Goal: Task Accomplishment & Management: Complete application form

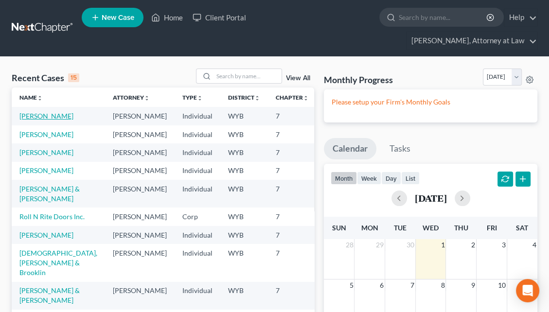
click at [28, 112] on link "[PERSON_NAME]" at bounding box center [46, 116] width 54 height 8
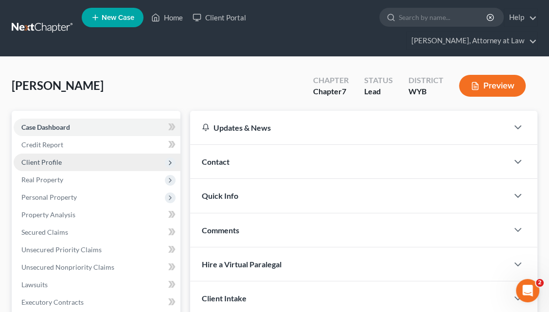
click at [109, 154] on span "Client Profile" at bounding box center [97, 163] width 167 height 18
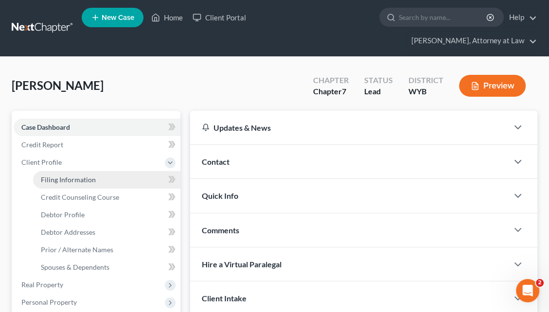
click at [127, 171] on link "Filing Information" at bounding box center [106, 180] width 147 height 18
select select "1"
select select "0"
select select "53"
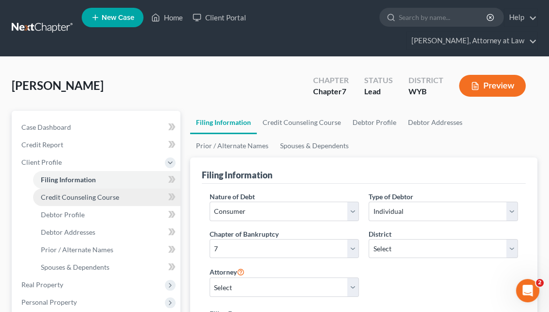
click at [117, 189] on link "Credit Counseling Course" at bounding box center [106, 198] width 147 height 18
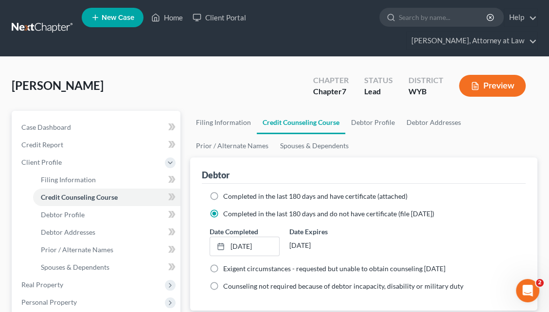
click at [223, 192] on label "Completed in the last 180 days and have certificate (attached)" at bounding box center [315, 197] width 184 height 10
click at [227, 192] on input "Completed in the last 180 days and have certificate (attached)" at bounding box center [230, 195] width 6 height 6
radio input "true"
radio input "false"
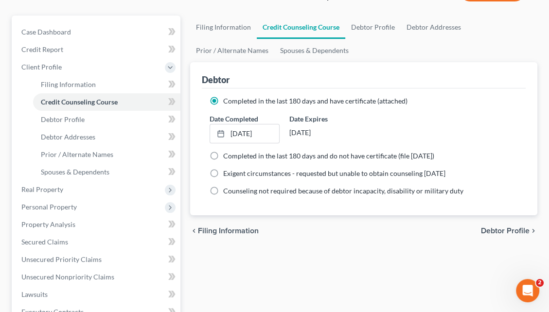
click at [510, 227] on span "Debtor Profile" at bounding box center [505, 231] width 49 height 8
select select "0"
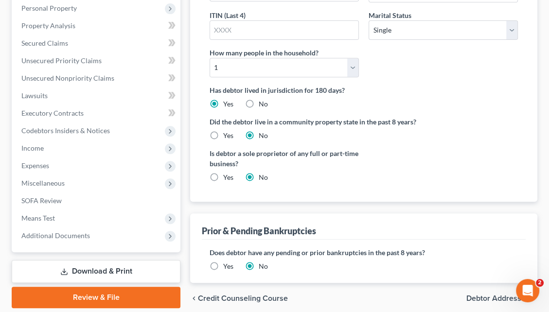
scroll to position [314, 0]
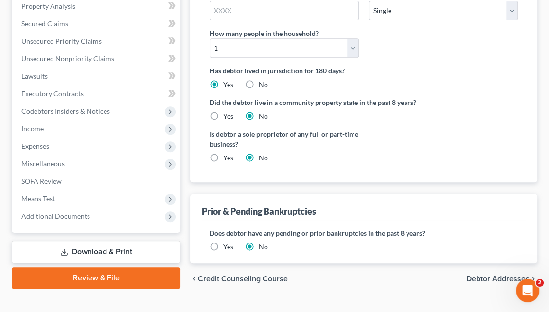
click at [110, 241] on link "Download & Print" at bounding box center [96, 252] width 169 height 23
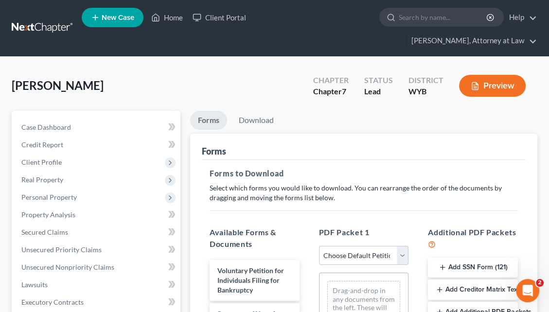
click at [401, 246] on select "Choose Default Petition PDF Packet Complete Bankruptcy Petition (all forms and …" at bounding box center [364, 255] width 90 height 19
select select "0"
click at [319, 246] on select "Choose Default Petition PDF Packet Complete Bankruptcy Petition (all forms and …" at bounding box center [364, 255] width 90 height 19
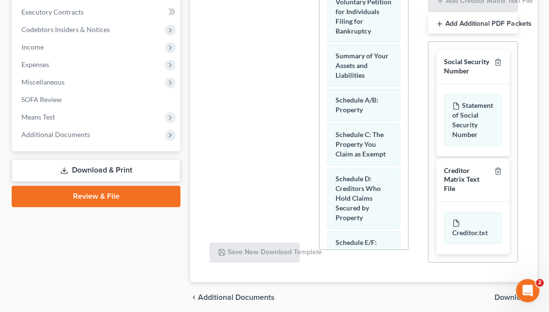
scroll to position [310, 0]
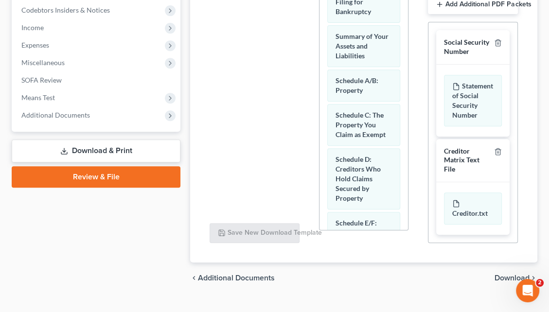
drag, startPoint x: 554, startPoint y: 146, endPoint x: 4, endPoint y: 15, distance: 565.4
click at [499, 274] on span "Download" at bounding box center [512, 278] width 35 height 8
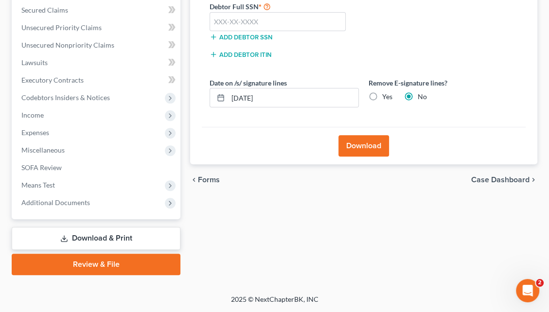
scroll to position [204, 0]
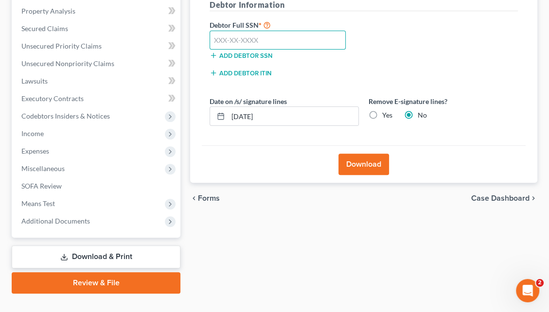
click at [222, 31] on input "text" at bounding box center [278, 40] width 136 height 19
type input "520-96-7702"
click at [354, 154] on button "Download" at bounding box center [364, 164] width 51 height 21
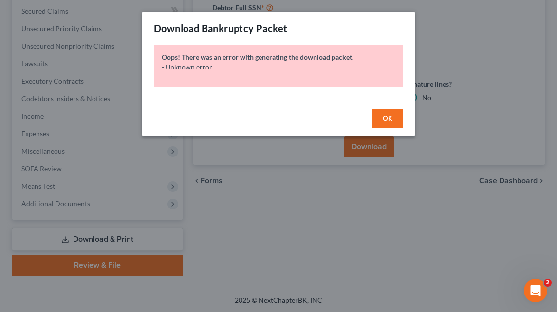
click at [379, 114] on button "OK" at bounding box center [387, 118] width 31 height 19
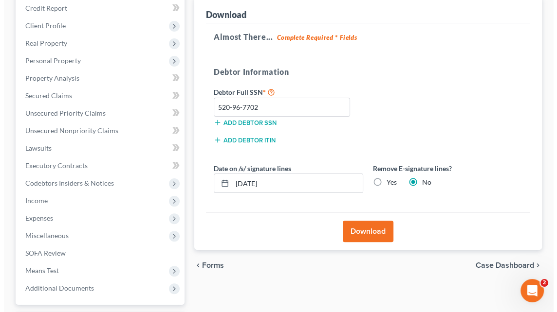
scroll to position [137, 0]
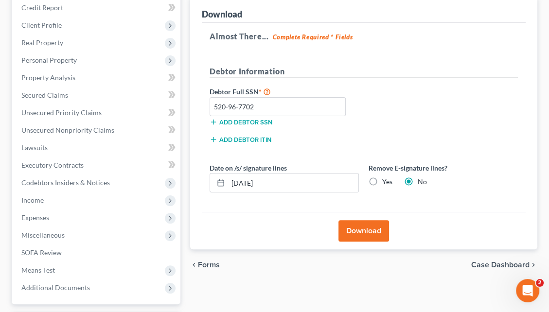
click at [358, 220] on button "Download" at bounding box center [364, 230] width 51 height 21
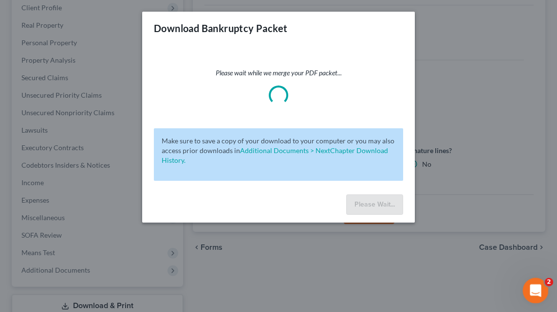
click at [527, 286] on div "Open Intercom Messenger" at bounding box center [534, 289] width 32 height 32
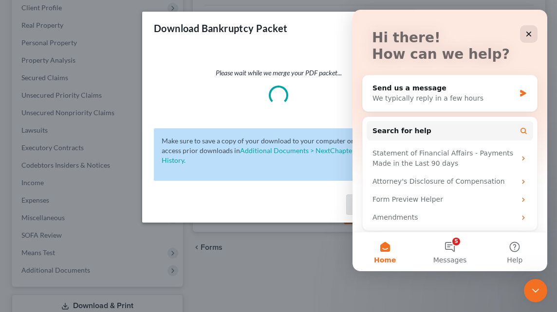
scroll to position [53, 0]
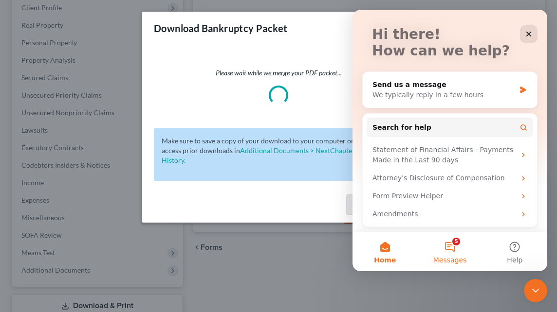
click at [454, 241] on button "5 Messages" at bounding box center [449, 252] width 65 height 39
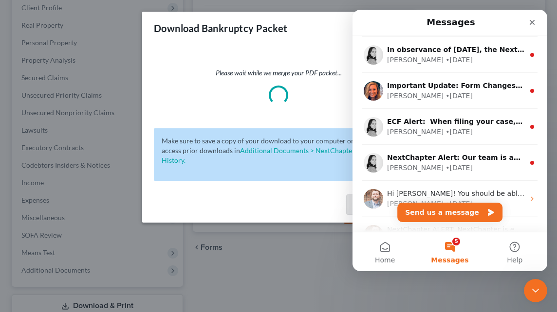
scroll to position [73, 0]
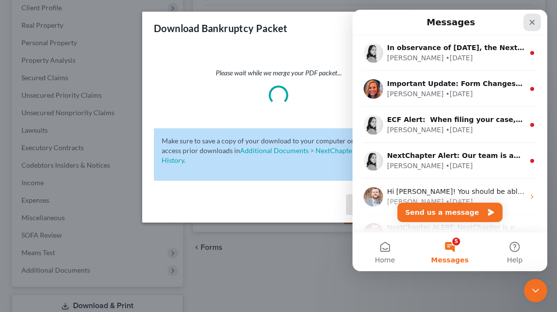
click at [533, 17] on div "Close" at bounding box center [532, 23] width 18 height 18
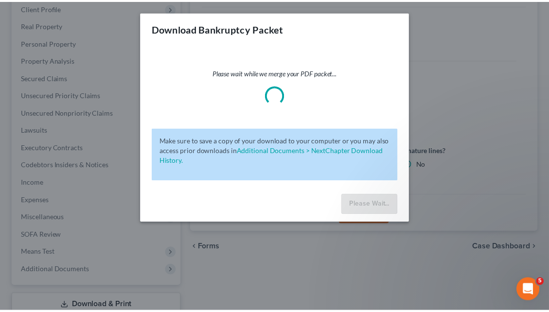
scroll to position [0, 0]
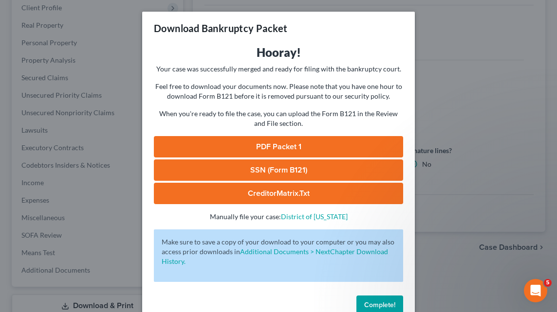
click at [292, 142] on link "PDF Packet 1" at bounding box center [278, 146] width 249 height 21
click at [385, 301] on span "Complete!" at bounding box center [379, 305] width 31 height 8
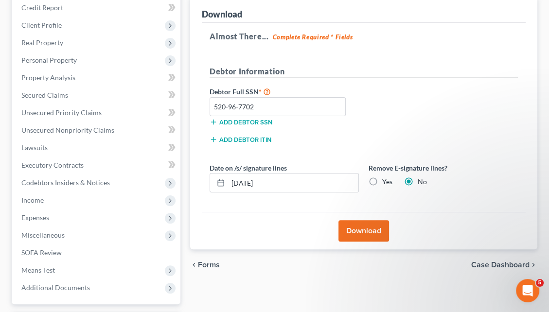
scroll to position [204, 0]
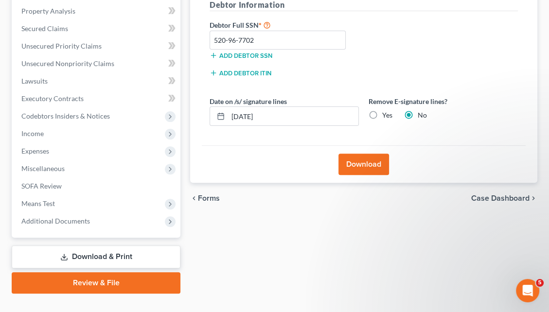
click at [115, 273] on link "Review & File" at bounding box center [96, 283] width 169 height 21
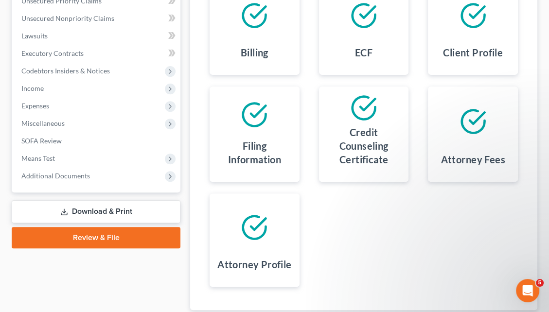
scroll to position [297, 0]
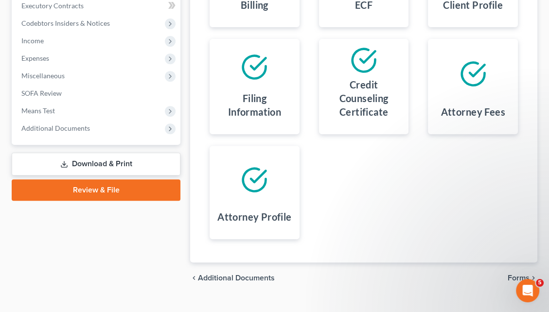
click at [507, 263] on div "chevron_left Additional Documents Forms chevron_right" at bounding box center [363, 278] width 347 height 31
click at [514, 274] on span "Forms" at bounding box center [519, 278] width 22 height 8
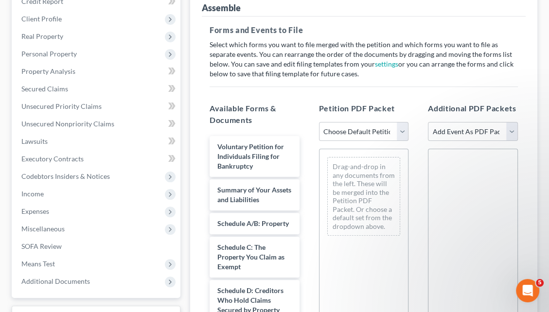
scroll to position [134, 0]
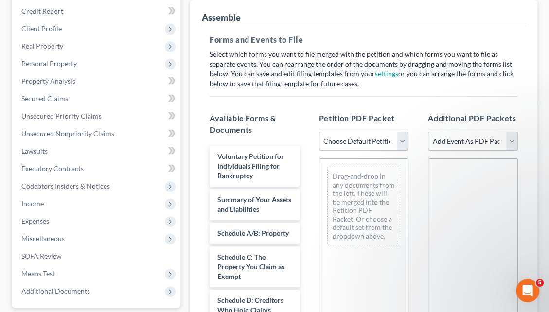
click at [399, 132] on select "Choose Default Petition PDF Packet Complete Bankruptcy Petition (all forms and …" at bounding box center [364, 141] width 90 height 19
select select "0"
click at [319, 132] on select "Choose Default Petition PDF Packet Complete Bankruptcy Petition (all forms and …" at bounding box center [364, 141] width 90 height 19
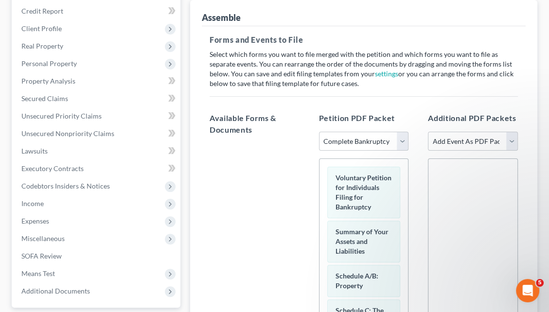
scroll to position [322, 0]
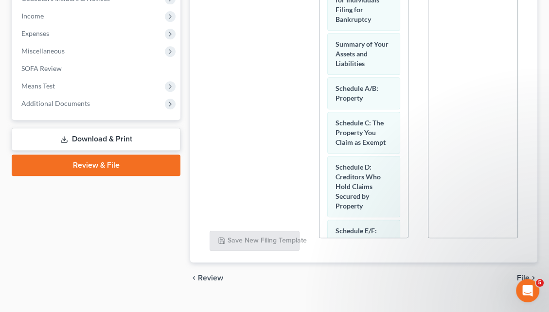
click at [521, 263] on div "chevron_left Review File chevron_right" at bounding box center [363, 278] width 347 height 31
click at [522, 274] on span "File" at bounding box center [523, 278] width 13 height 8
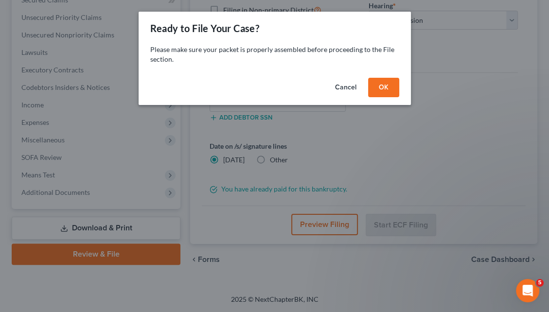
scroll to position [214, 0]
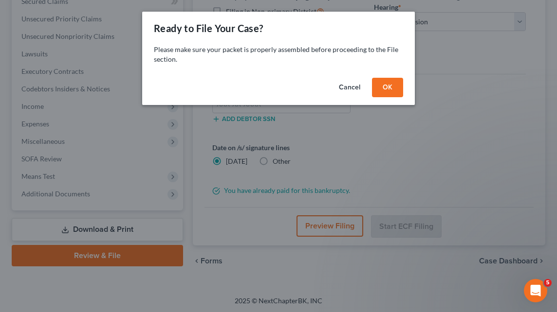
click at [388, 87] on button "OK" at bounding box center [387, 87] width 31 height 19
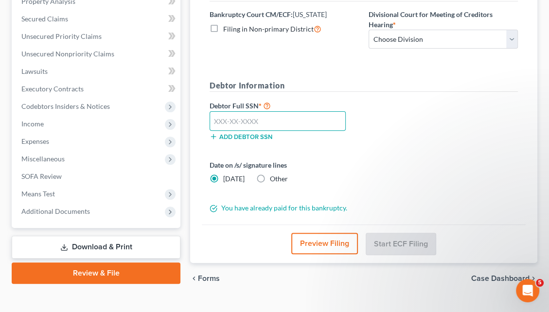
click at [236, 111] on input "text" at bounding box center [278, 120] width 136 height 19
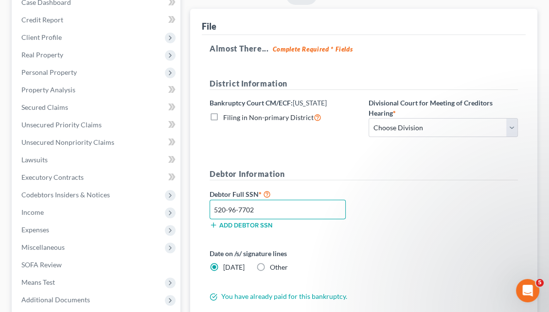
scroll to position [116, 0]
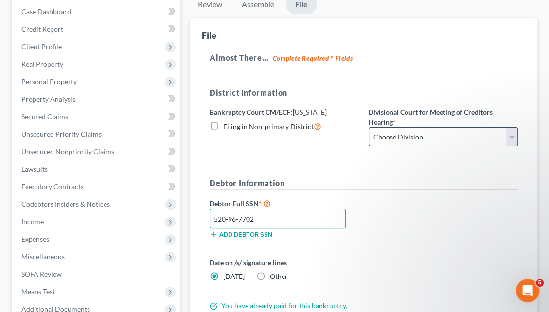
type input "520-96-7702"
click at [515, 128] on select "Choose Division Cheyenne" at bounding box center [443, 137] width 149 height 19
select select "0"
click at [369, 128] on select "Choose Division Cheyenne" at bounding box center [443, 137] width 149 height 19
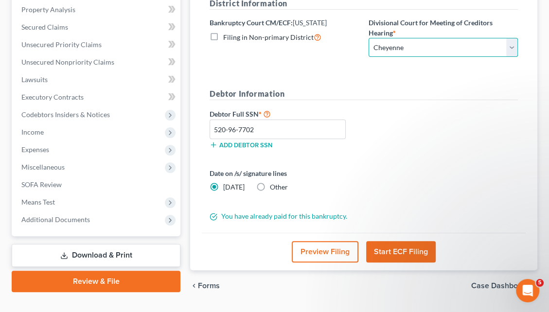
scroll to position [213, 0]
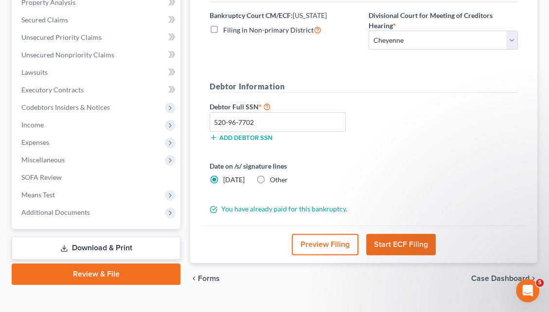
click at [397, 234] on button "Start ECF Filing" at bounding box center [401, 244] width 70 height 21
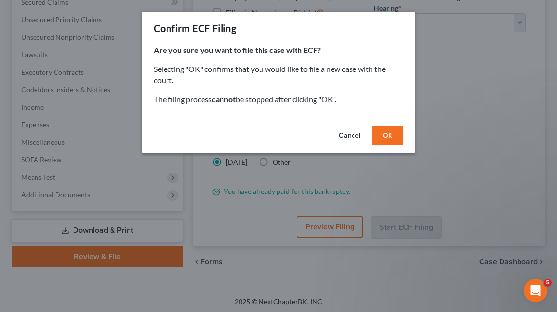
click at [392, 140] on button "OK" at bounding box center [387, 135] width 31 height 19
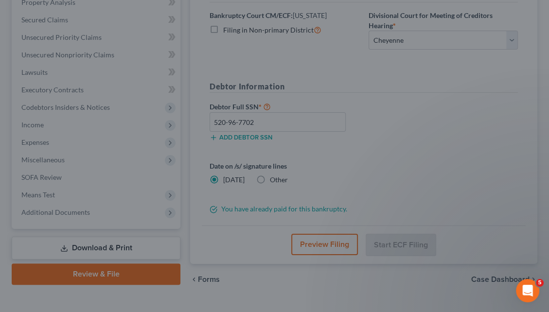
scroll to position [204, 0]
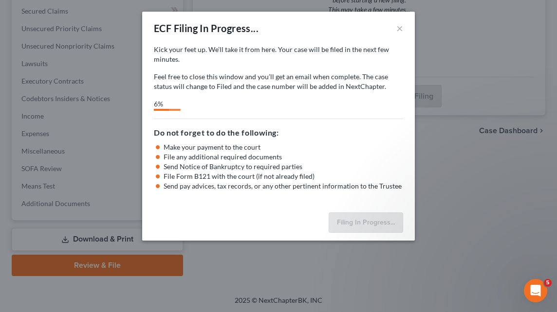
select select "0"
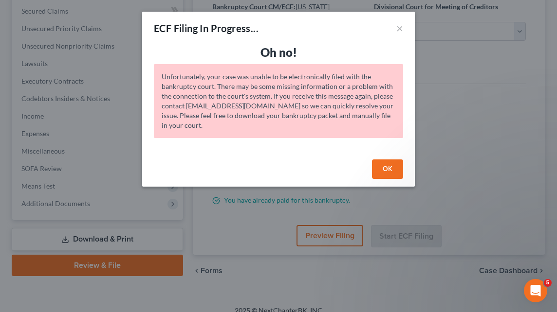
click at [382, 166] on button "OK" at bounding box center [387, 169] width 31 height 19
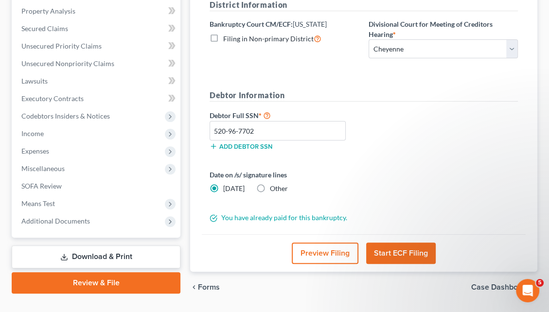
click at [393, 243] on button "Start ECF Filing" at bounding box center [401, 253] width 70 height 21
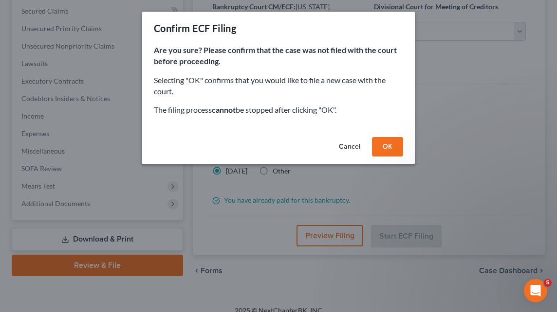
click at [379, 150] on button "OK" at bounding box center [387, 146] width 31 height 19
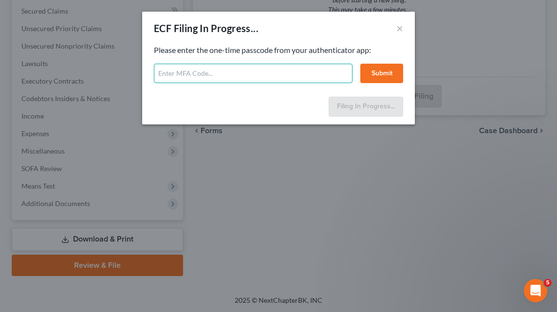
click at [224, 81] on input "text" at bounding box center [253, 73] width 199 height 19
type input "097930"
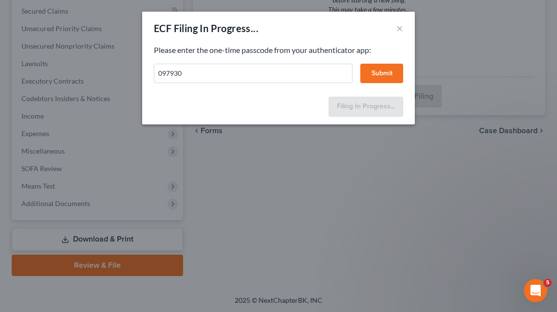
click at [379, 76] on button "Submit" at bounding box center [381, 73] width 43 height 19
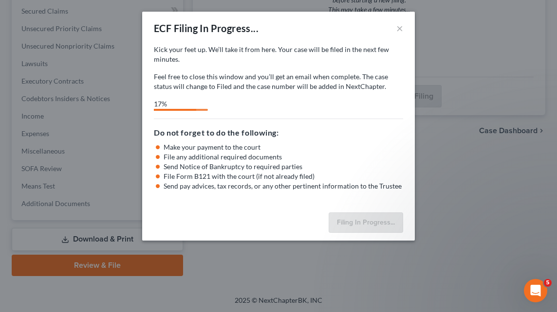
select select "0"
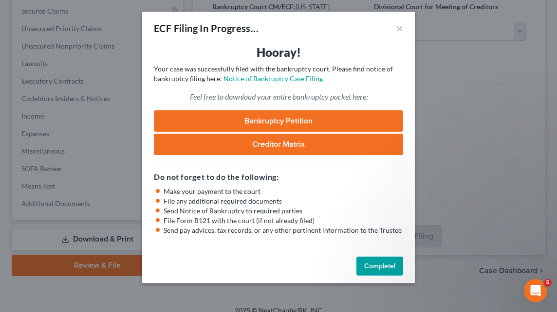
click at [373, 265] on button "Complete!" at bounding box center [379, 266] width 47 height 19
